Goal: Navigation & Orientation: Find specific page/section

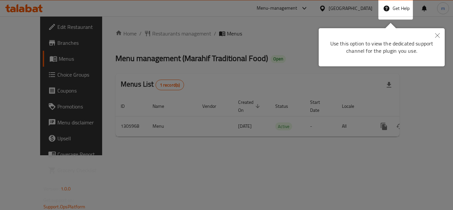
click at [438, 36] on icon "Close" at bounding box center [437, 35] width 5 height 5
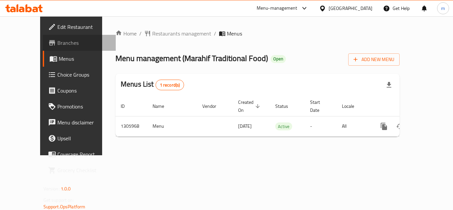
click at [57, 47] on span "Branches" at bounding box center [83, 43] width 53 height 8
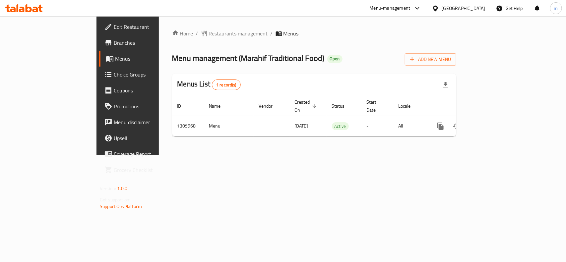
click at [453, 9] on div "[GEOGRAPHIC_DATA]" at bounding box center [464, 8] width 44 height 7
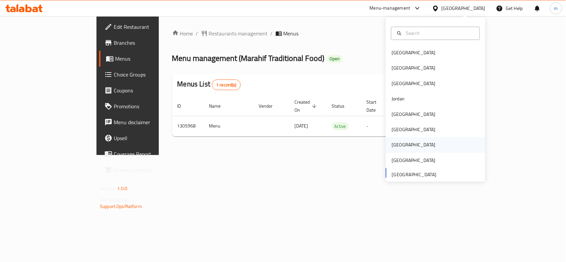
click at [392, 146] on div "Qatar" at bounding box center [414, 145] width 44 height 7
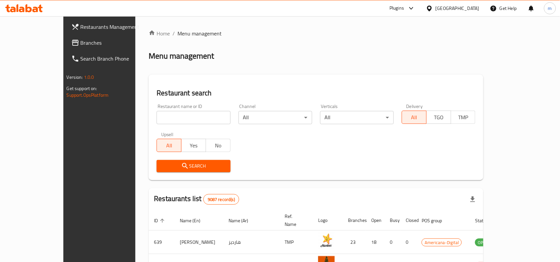
click at [81, 42] on span "Branches" at bounding box center [116, 43] width 71 height 8
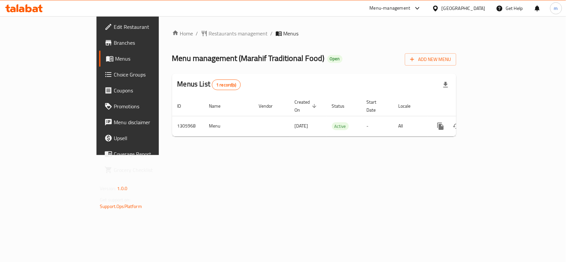
click at [470, 9] on div "[GEOGRAPHIC_DATA]" at bounding box center [464, 8] width 44 height 7
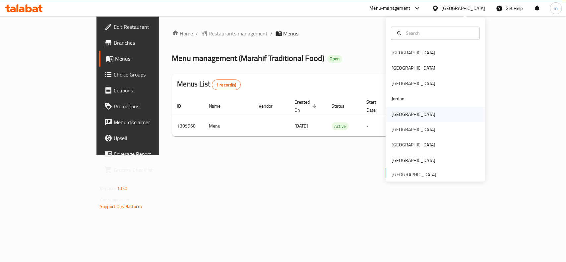
click at [392, 111] on div "Kuwait" at bounding box center [414, 114] width 44 height 7
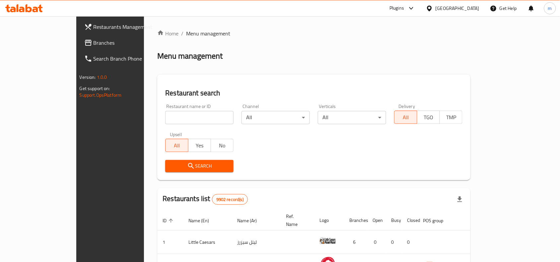
click at [94, 41] on span "Branches" at bounding box center [129, 43] width 71 height 8
